Goal: Task Accomplishment & Management: Manage account settings

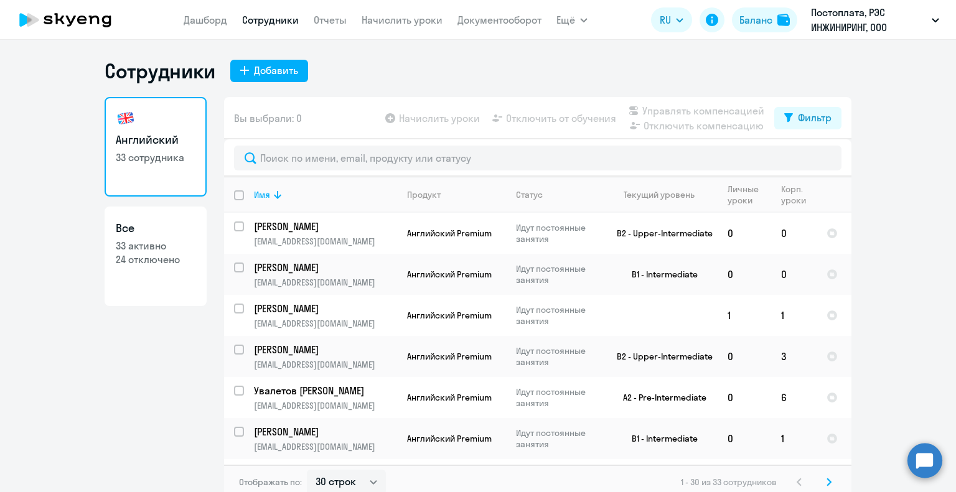
select select "30"
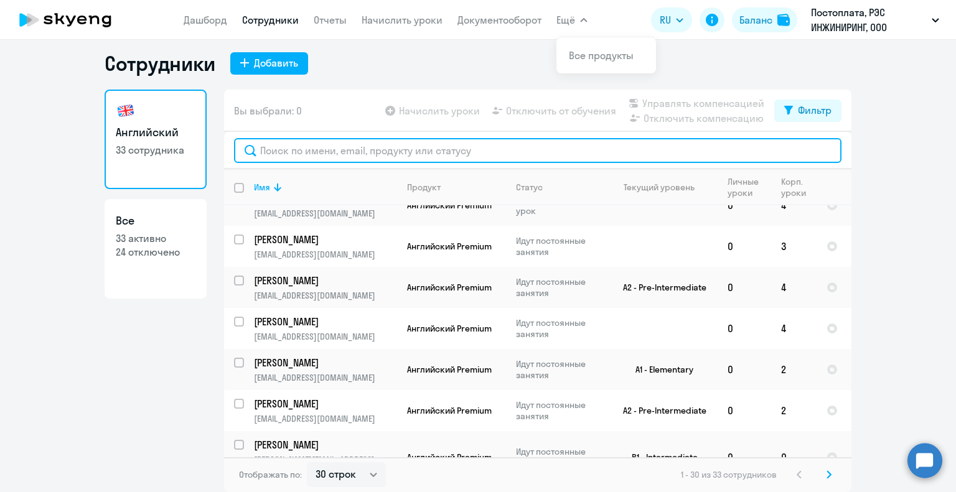
click at [341, 150] on input "text" at bounding box center [537, 150] width 607 height 25
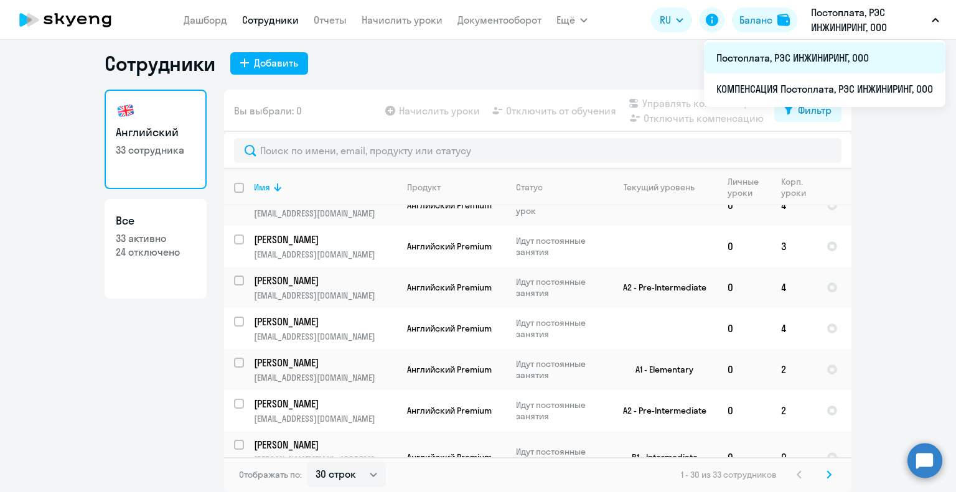
click at [821, 52] on li "Постоплата, РЭС ИНЖИНИРИНГ, ООО" at bounding box center [824, 57] width 241 height 31
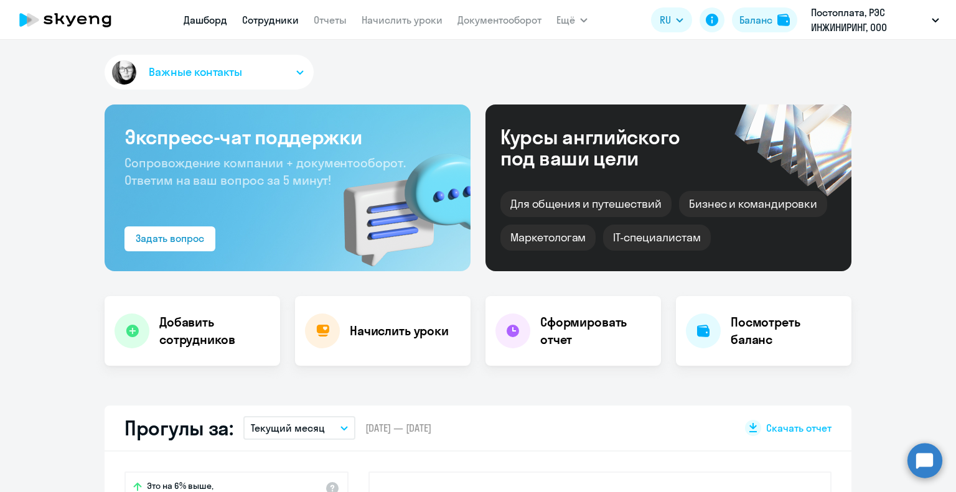
select select "30"
click at [268, 19] on link "Сотрудники" at bounding box center [270, 20] width 57 height 12
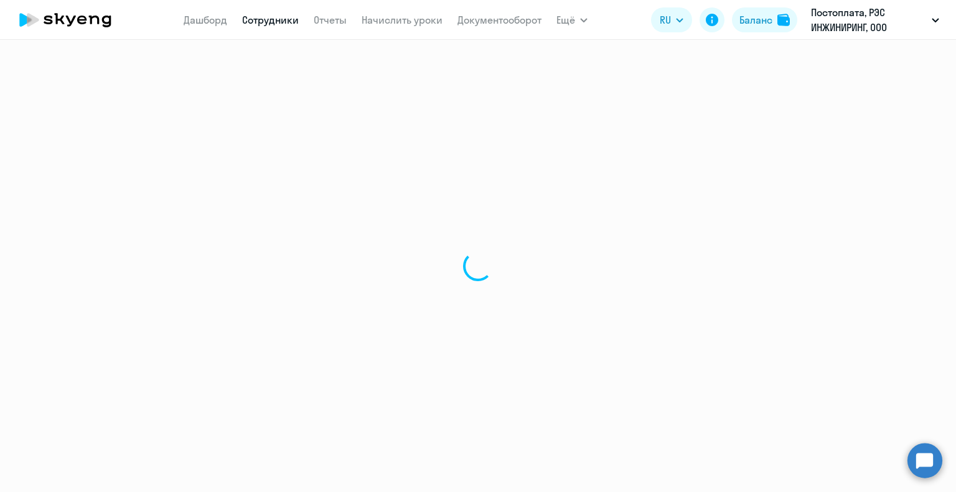
select select "30"
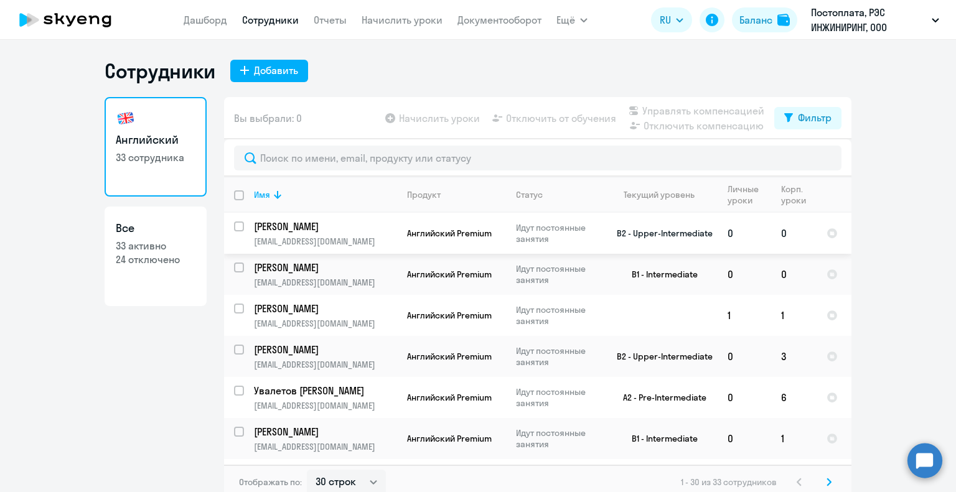
click at [244, 229] on td "[PERSON_NAME] [EMAIL_ADDRESS][DOMAIN_NAME]" at bounding box center [320, 233] width 153 height 41
click at [236, 227] on input "select row 44027" at bounding box center [246, 234] width 25 height 25
checkbox input "true"
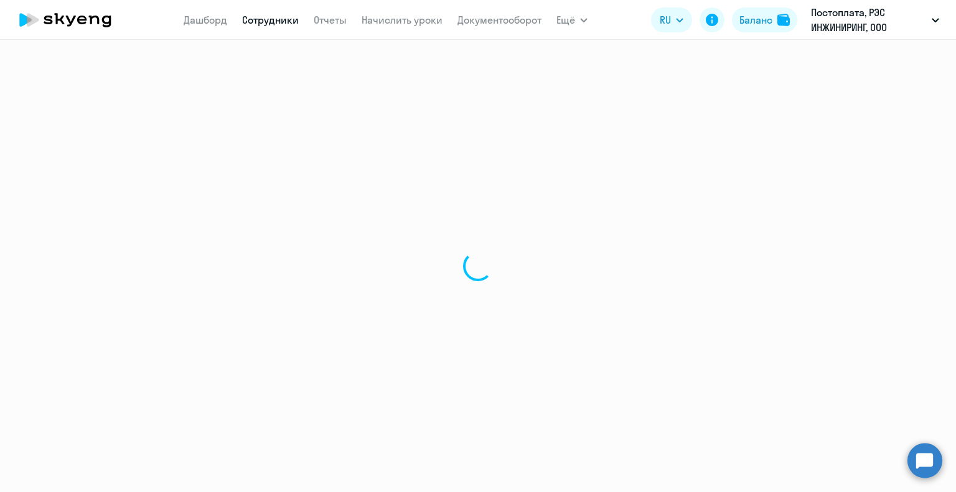
select select "english"
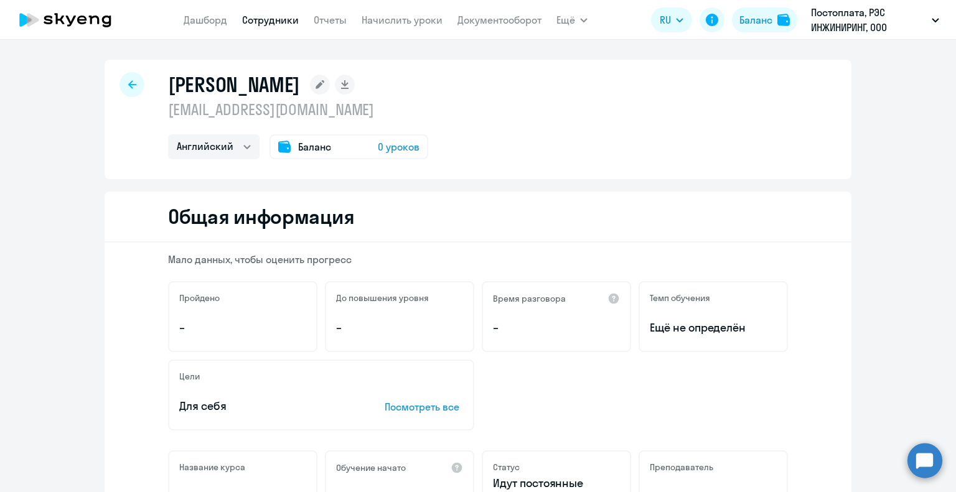
click at [128, 88] on icon at bounding box center [132, 84] width 8 height 9
select select "30"
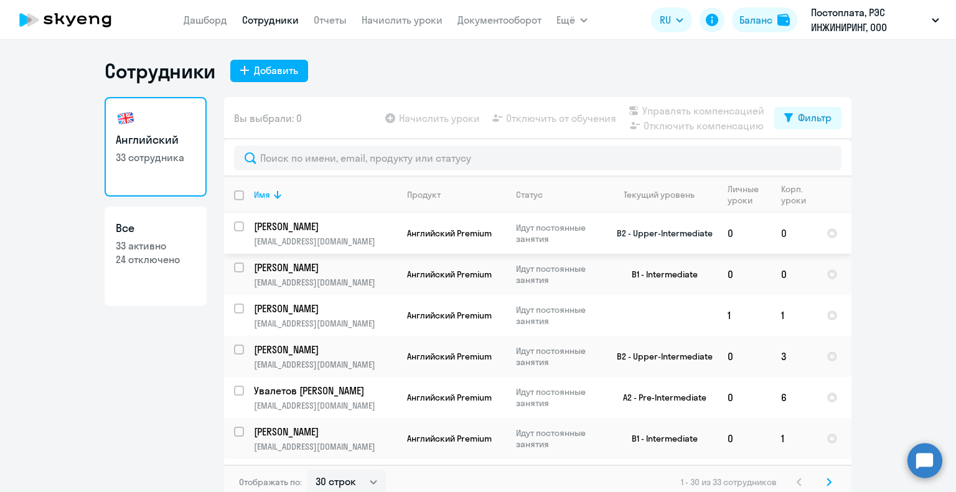
click at [235, 226] on input "select row 44027" at bounding box center [246, 234] width 25 height 25
checkbox input "true"
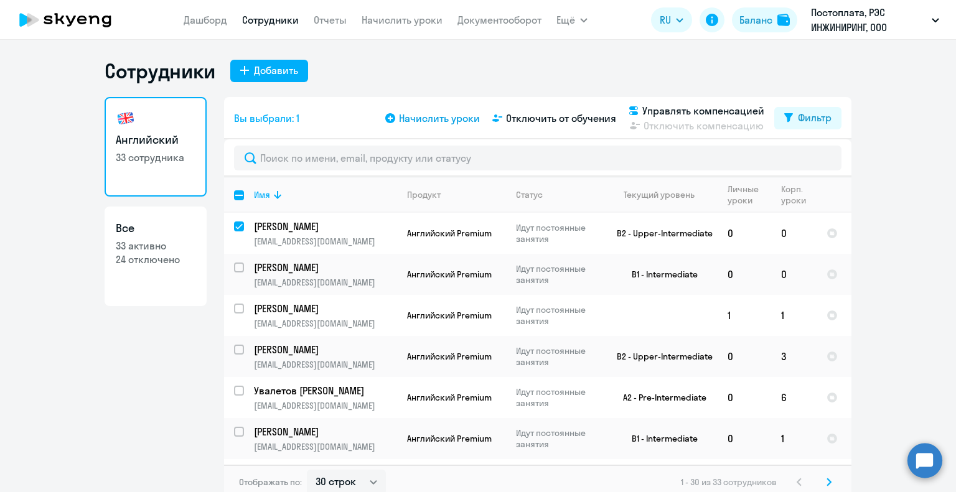
click at [443, 124] on span "Начислить уроки" at bounding box center [439, 118] width 81 height 15
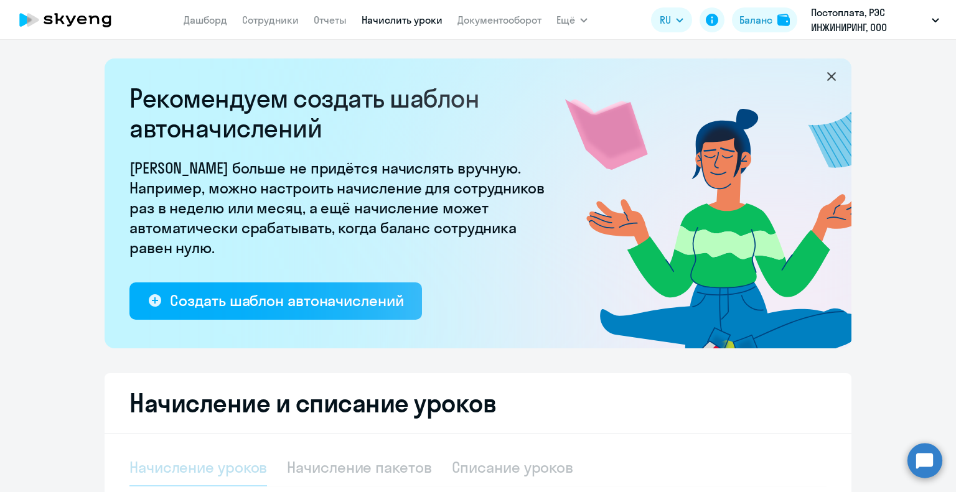
select select "10"
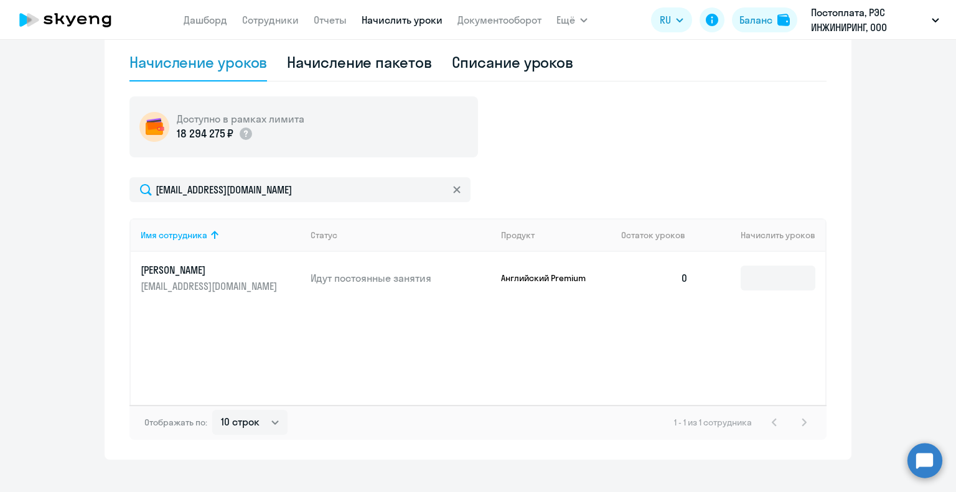
scroll to position [423, 0]
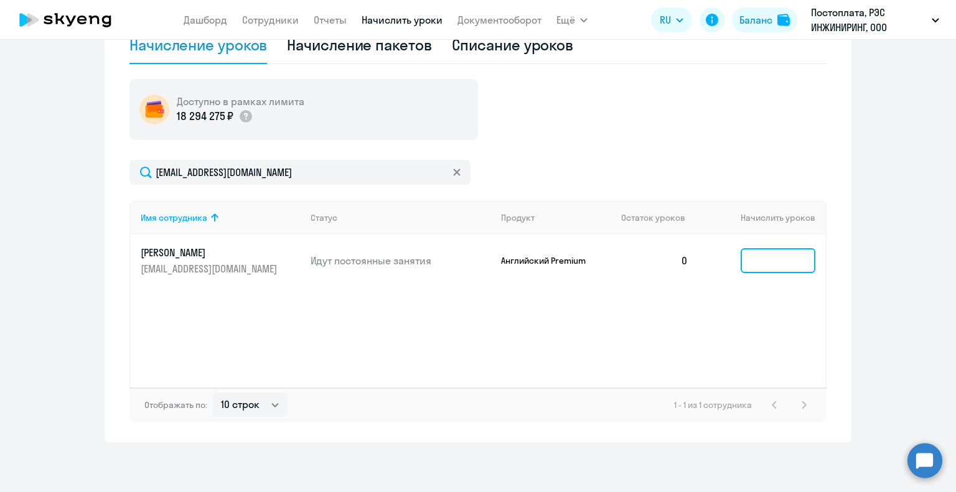
click at [773, 255] on input at bounding box center [777, 260] width 75 height 25
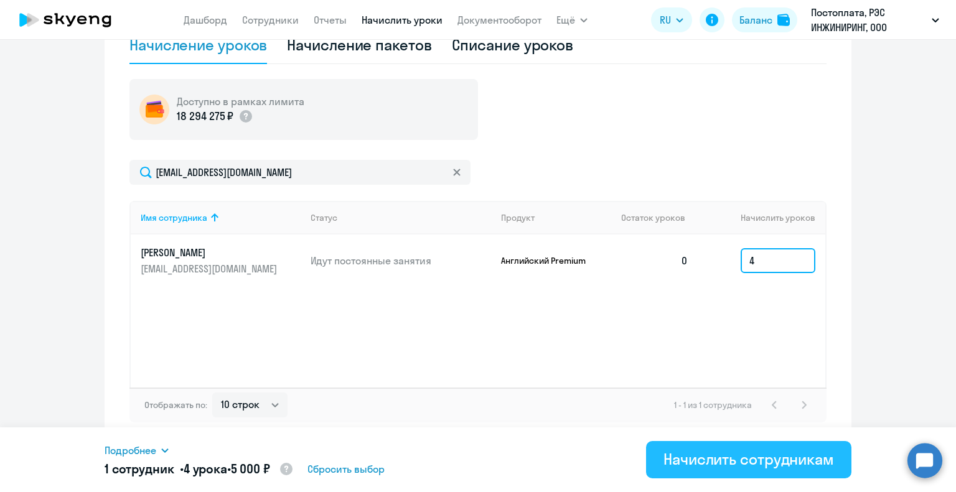
type input "4"
click at [721, 459] on div "Начислить сотрудникам" at bounding box center [748, 459] width 170 height 20
